Goal: Find specific fact: Find specific fact

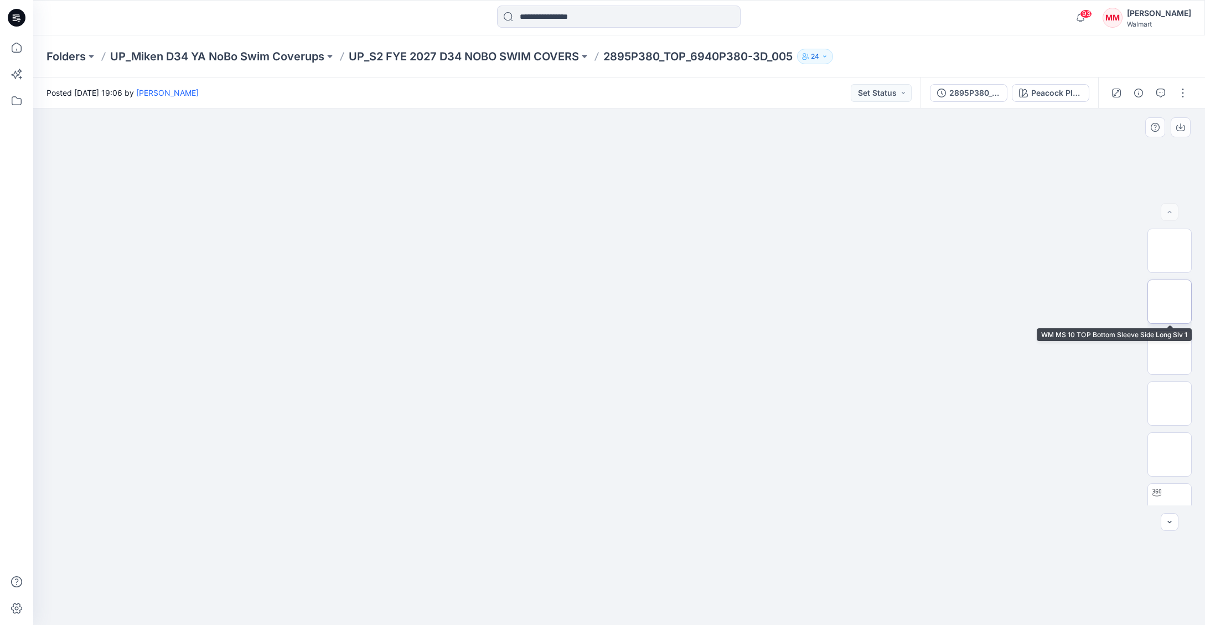
drag, startPoint x: 1169, startPoint y: 298, endPoint x: 1172, endPoint y: 321, distance: 22.9
click at [1170, 302] on img at bounding box center [1170, 302] width 0 height 0
drag, startPoint x: 1174, startPoint y: 395, endPoint x: 1168, endPoint y: 390, distance: 7.9
click at [1170, 404] on img at bounding box center [1170, 404] width 0 height 0
drag, startPoint x: 601, startPoint y: 55, endPoint x: 671, endPoint y: 66, distance: 70.7
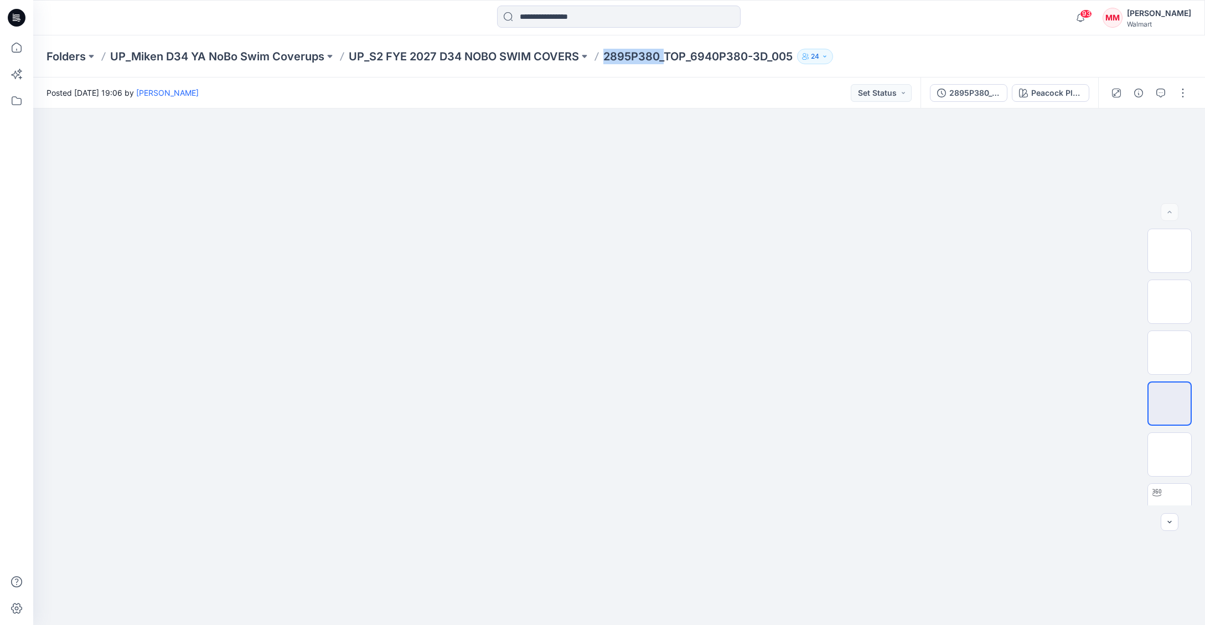
click at [665, 63] on div "Folders UP_Miken D34 YA NoBo Swim Coverups UP_S2 FYE 2027 D34 NOBO SWIM COVERS …" at bounding box center [576, 57] width 1059 height 16
copy p "2895P380_"
